Goal: Transaction & Acquisition: Purchase product/service

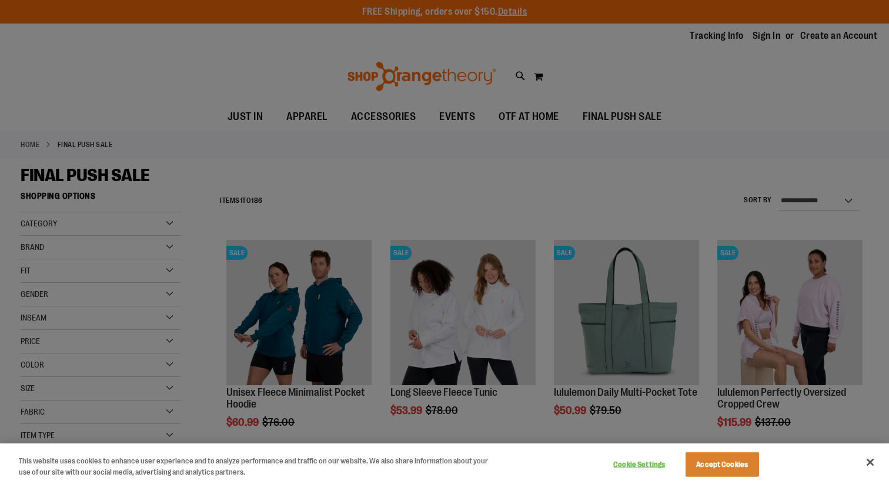
click at [384, 89] on div at bounding box center [444, 242] width 889 height 484
click at [866, 463] on button "Close" at bounding box center [871, 462] width 26 height 26
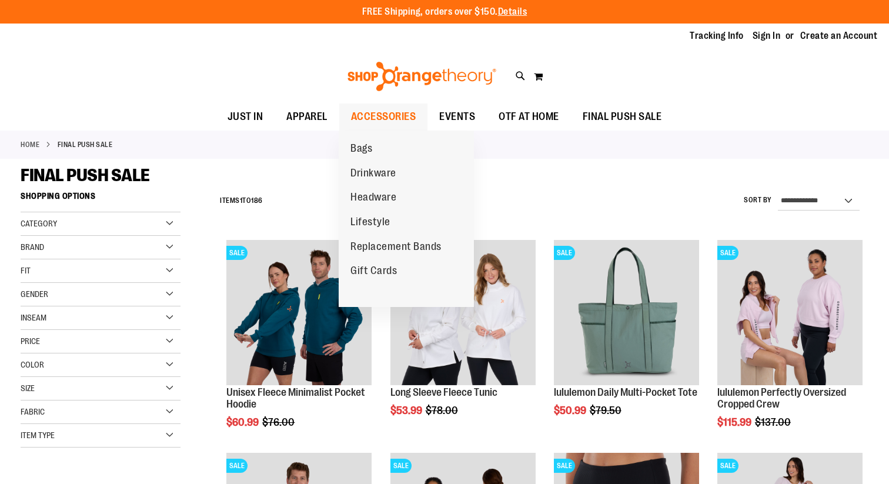
drag, startPoint x: 401, startPoint y: 118, endPoint x: 400, endPoint y: 128, distance: 10.7
click at [400, 121] on span "ACCESSORIES" at bounding box center [383, 117] width 65 height 26
click at [416, 240] on link "Replacement Bands" at bounding box center [396, 247] width 115 height 25
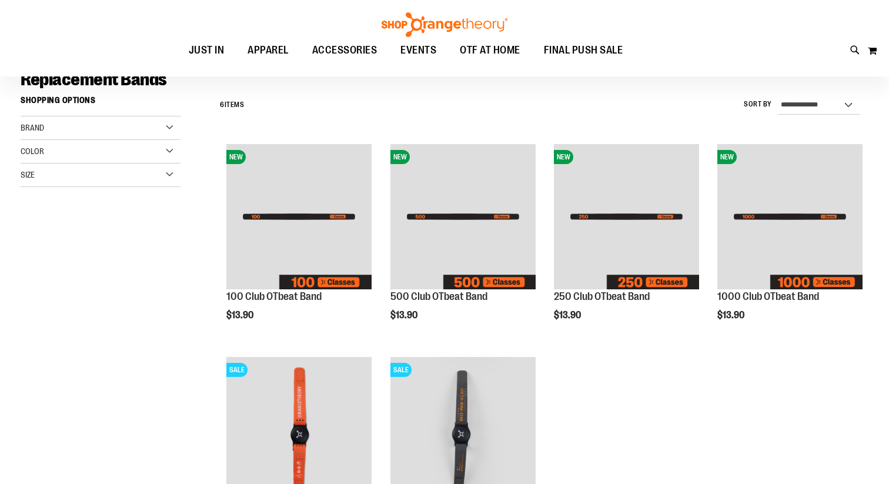
scroll to position [96, 0]
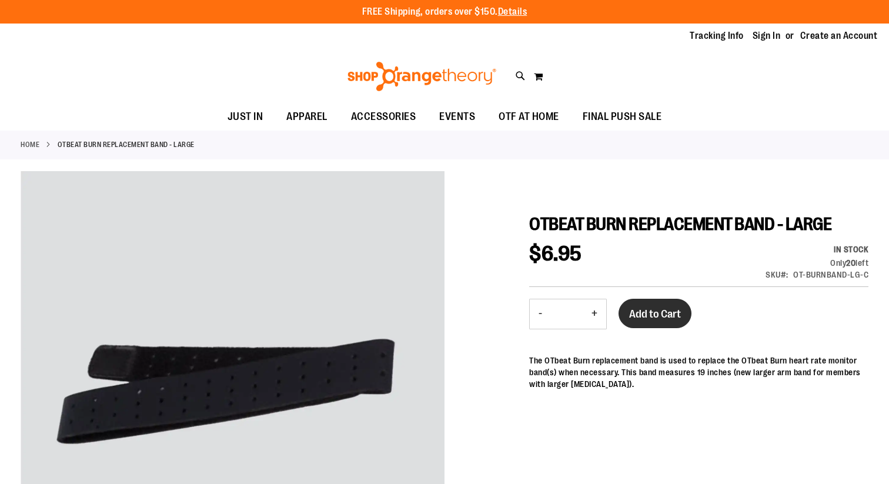
click at [656, 318] on span "Add to Cart" at bounding box center [655, 314] width 52 height 13
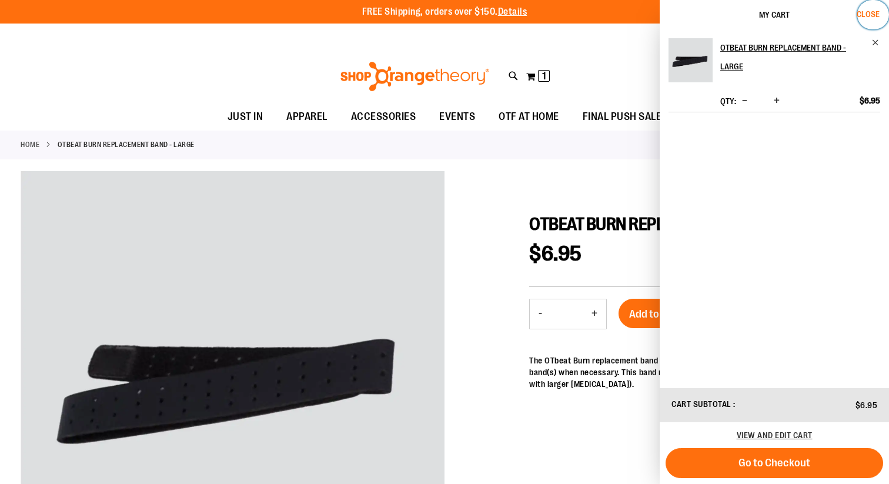
click at [874, 19] on button "Close" at bounding box center [874, 14] width 32 height 29
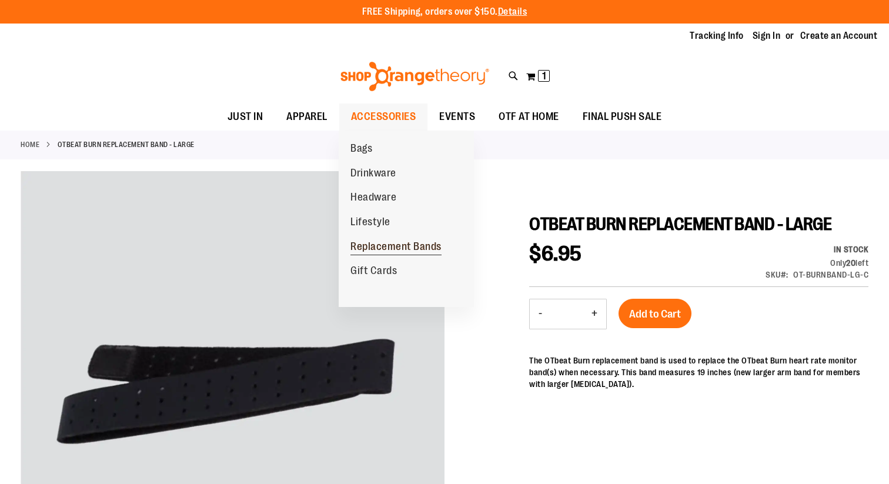
click at [421, 243] on span "Replacement Bands" at bounding box center [396, 248] width 91 height 15
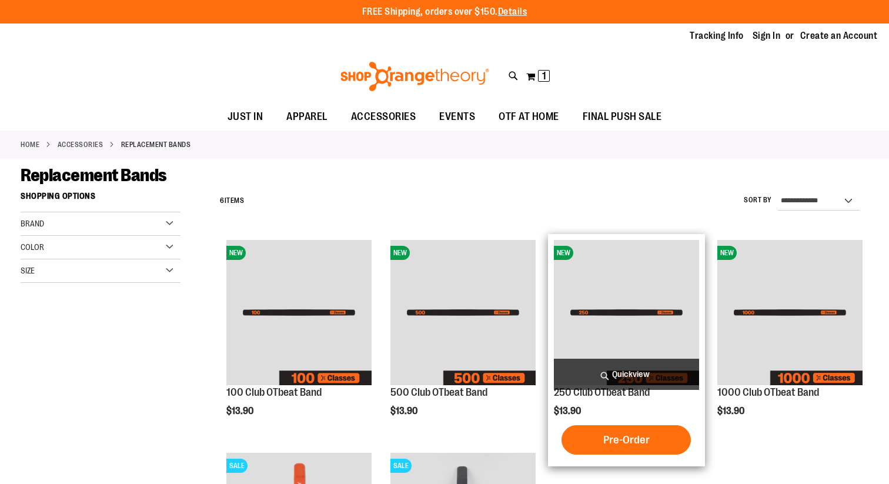
click at [586, 290] on img "product" at bounding box center [626, 312] width 145 height 145
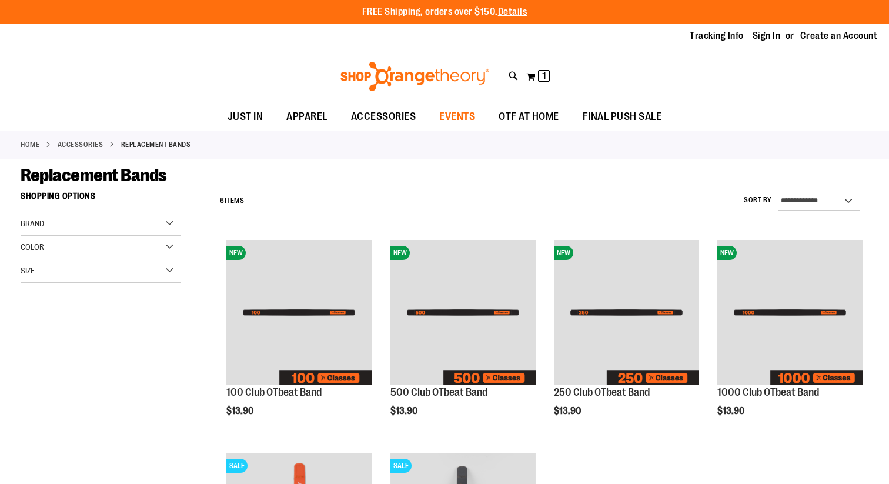
click at [463, 117] on span "EVENTS" at bounding box center [457, 117] width 36 height 26
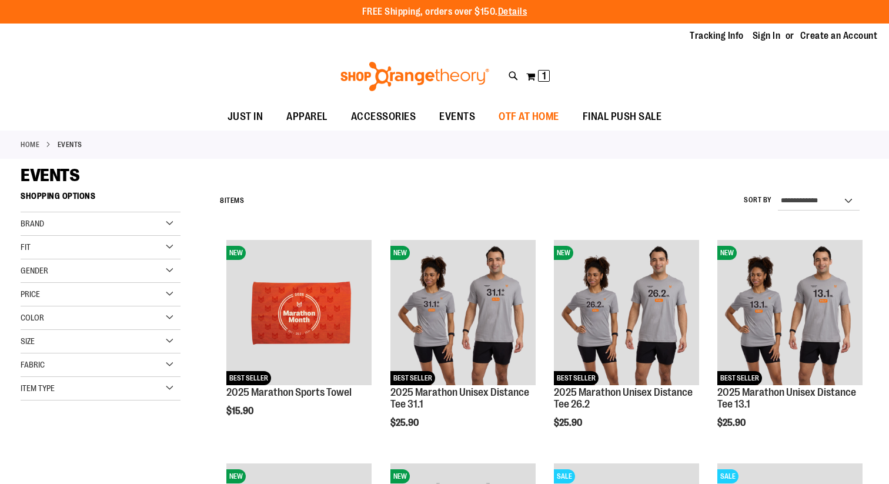
click at [560, 126] on link "OTF AT HOME" at bounding box center [529, 117] width 84 height 27
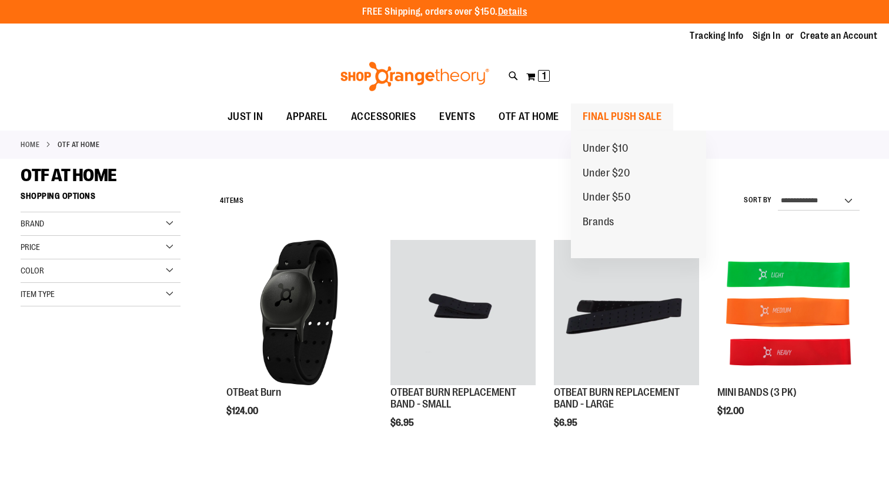
click at [591, 117] on span "FINAL PUSH SALE" at bounding box center [622, 117] width 79 height 26
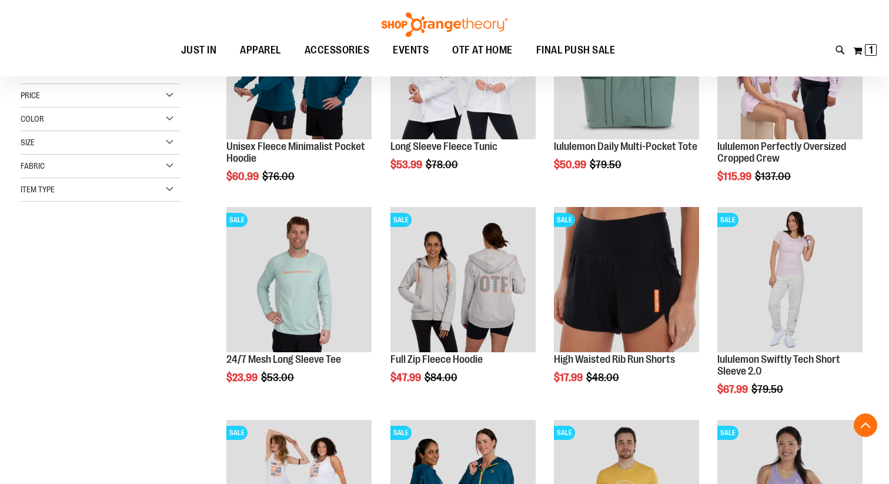
scroll to position [272, 0]
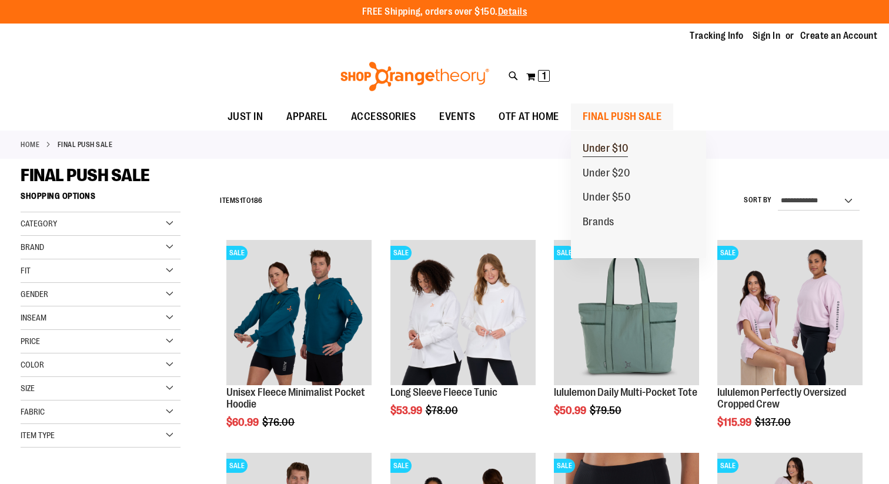
click at [626, 146] on span "Under $10" at bounding box center [606, 149] width 46 height 15
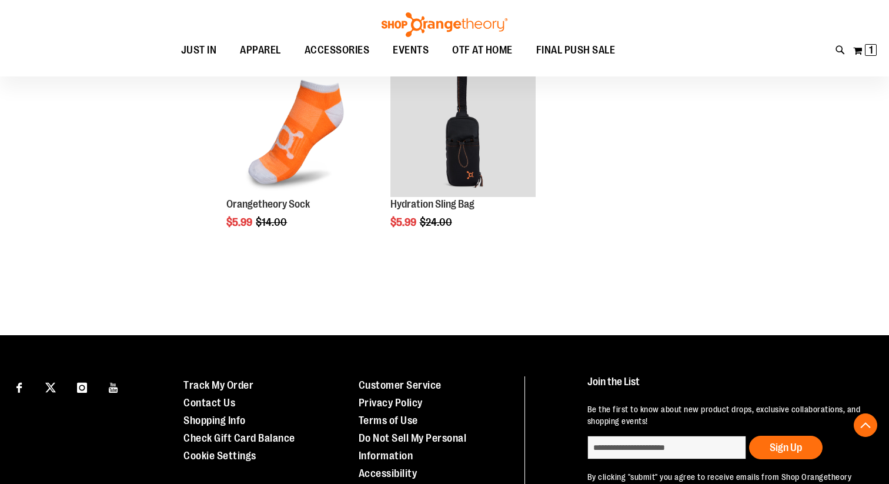
scroll to position [1043, 0]
